Goal: Find specific page/section

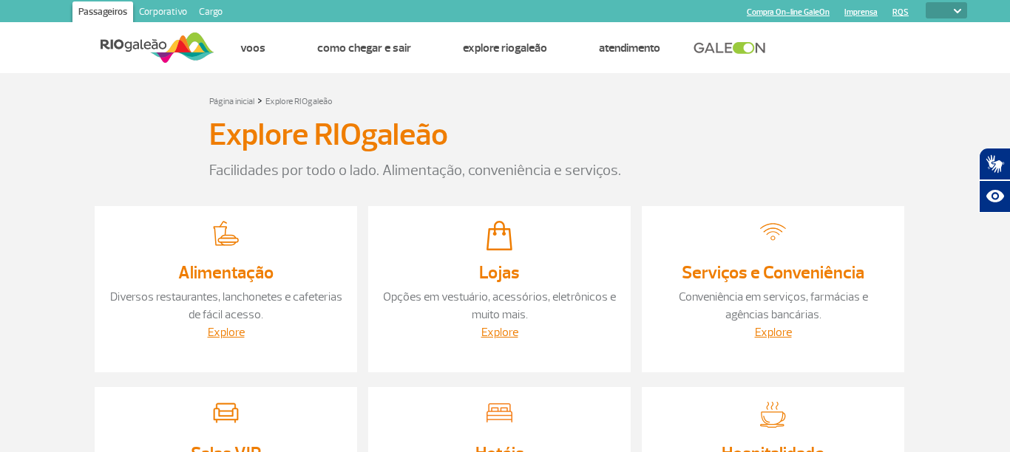
select select
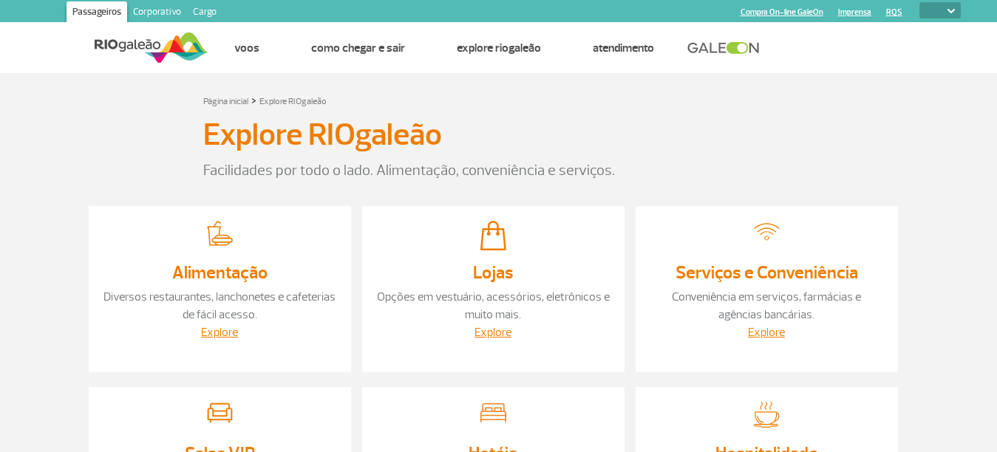
select select
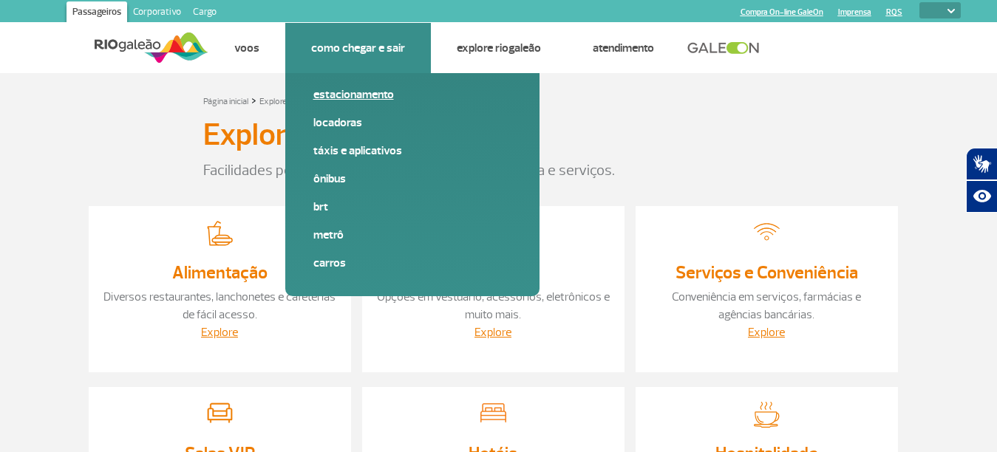
click at [344, 92] on link "Estacionamento" at bounding box center [412, 94] width 198 height 16
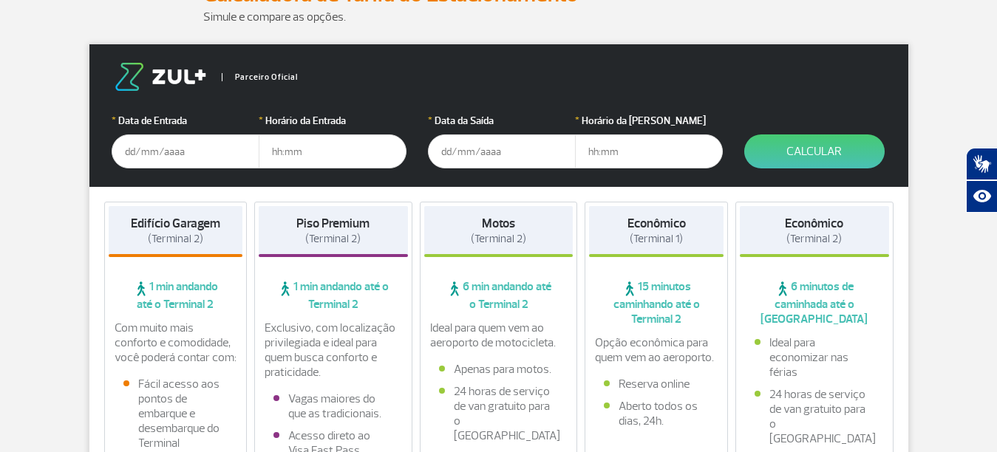
scroll to position [296, 0]
